Goal: Transaction & Acquisition: Purchase product/service

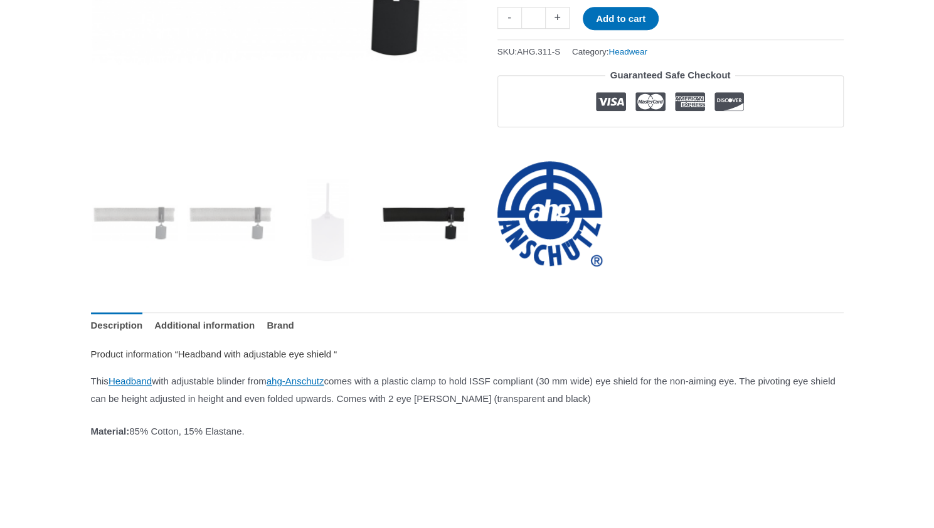
scroll to position [376, 0]
click at [142, 387] on link "Headband" at bounding box center [129, 381] width 43 height 11
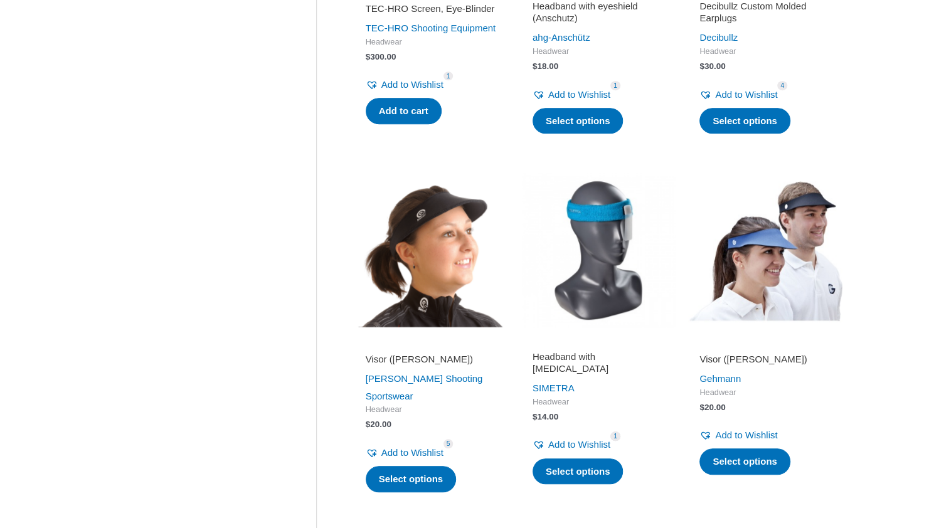
scroll to position [502, 0]
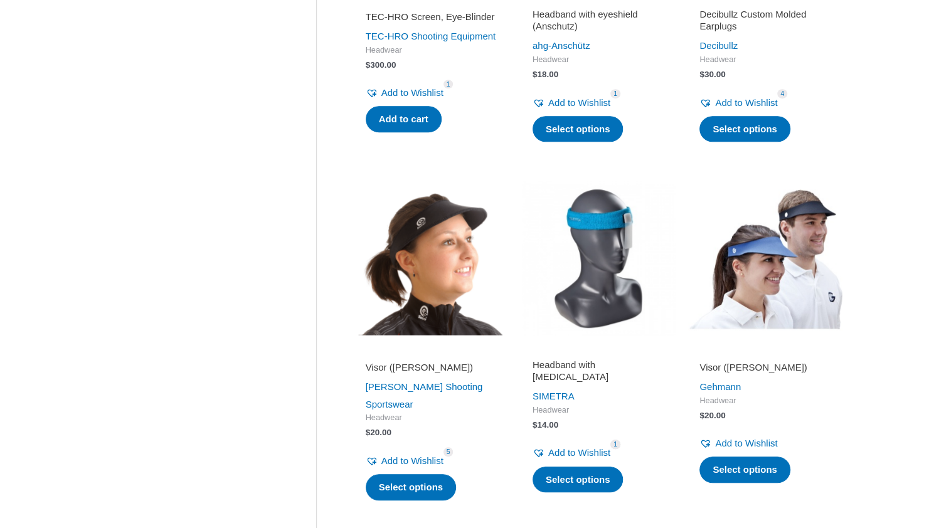
click at [606, 306] on img at bounding box center [598, 258] width 154 height 154
